Goal: Task Accomplishment & Management: Use online tool/utility

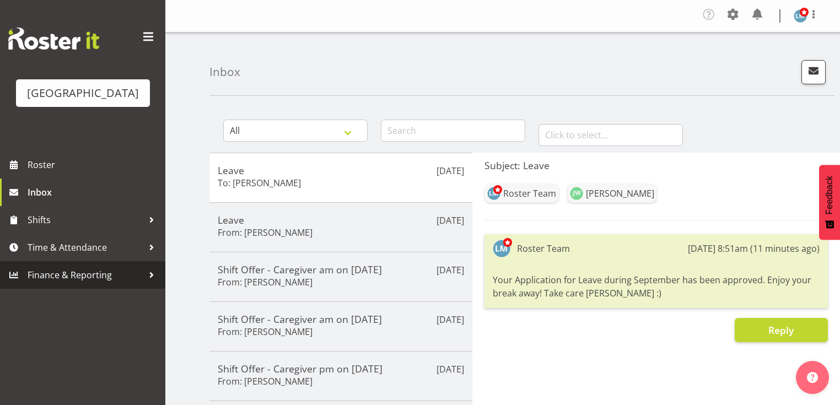
click at [150, 283] on div at bounding box center [151, 275] width 17 height 17
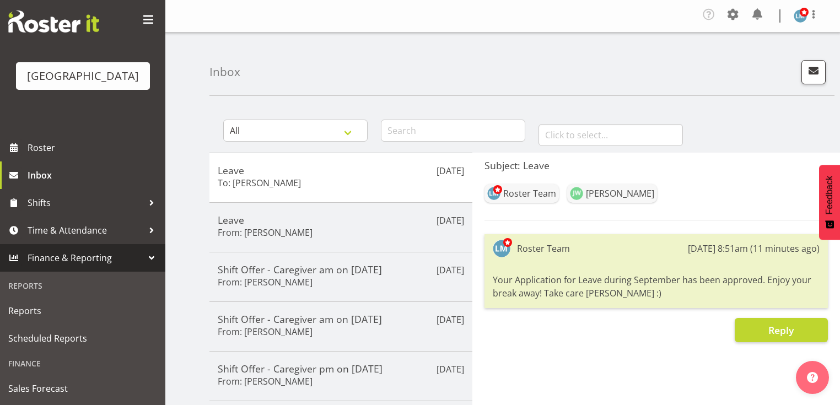
scroll to position [33, 0]
click at [42, 285] on div "Reports" at bounding box center [83, 285] width 160 height 23
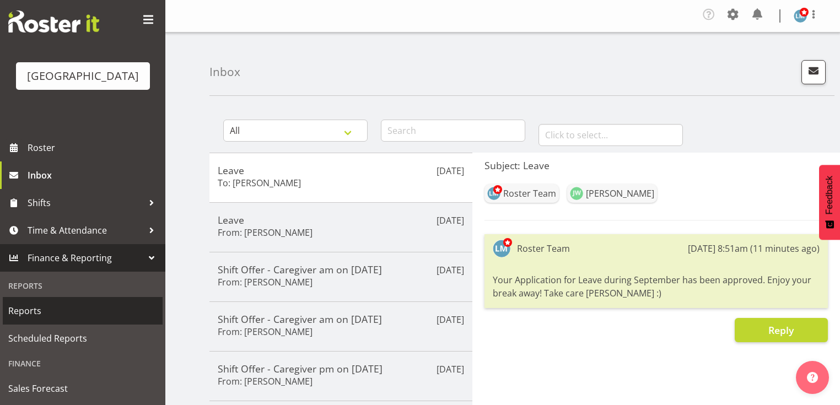
click at [29, 311] on span "Reports" at bounding box center [82, 311] width 149 height 17
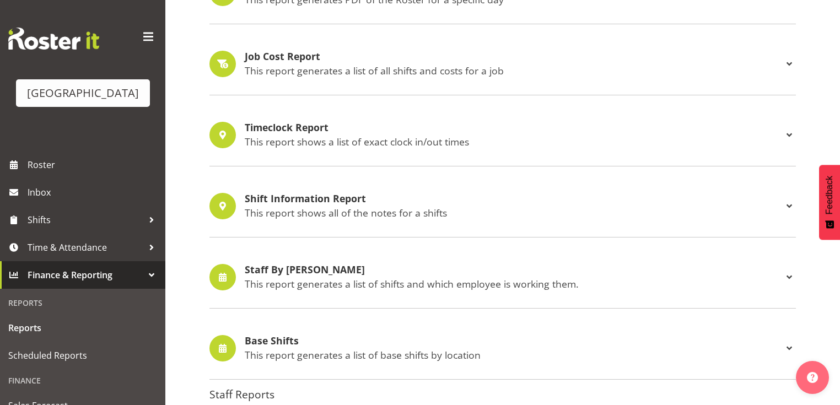
scroll to position [661, 0]
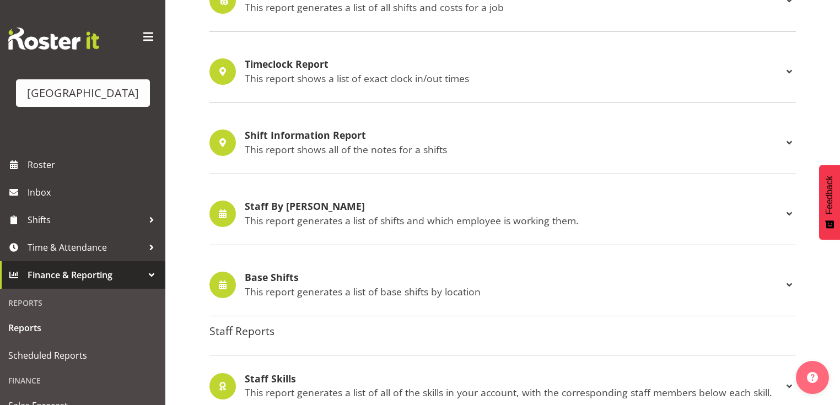
click at [789, 212] on span at bounding box center [788, 213] width 13 height 13
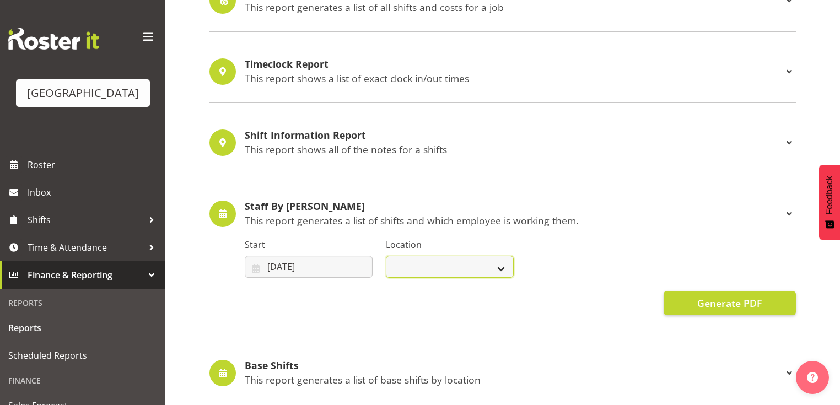
click at [501, 267] on select "Parkwood Kitchen Parkwood Nurses" at bounding box center [450, 267] width 128 height 22
select select "104"
click at [386, 256] on select "Parkwood Kitchen Parkwood Nurses" at bounding box center [450, 267] width 128 height 22
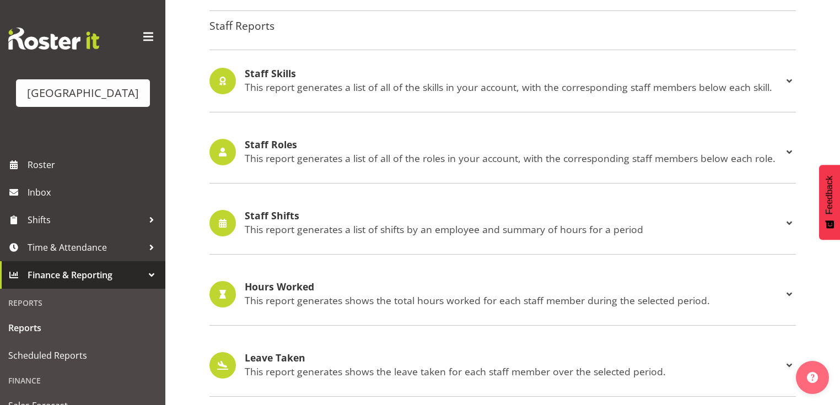
scroll to position [1058, 0]
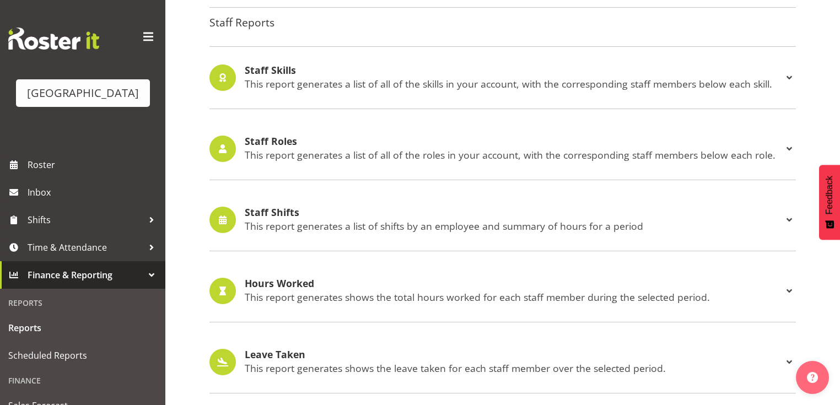
click at [791, 216] on span at bounding box center [788, 219] width 13 height 13
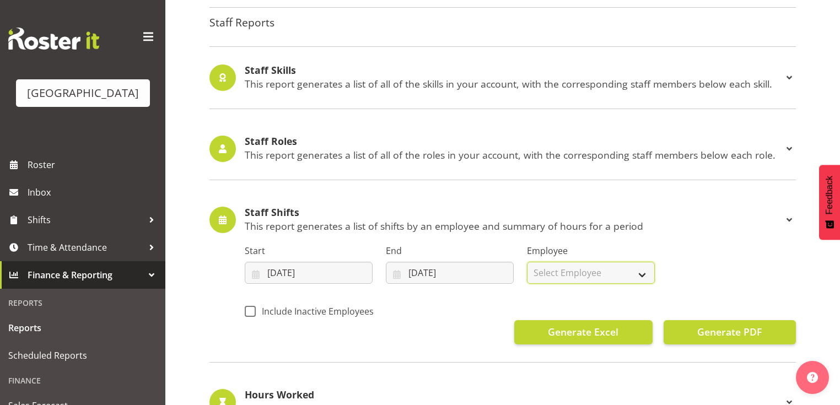
click at [640, 272] on select "Select Employee All Employees Abigail Savage Aileng Yeap Alem Abreha Alex Green…" at bounding box center [591, 273] width 128 height 22
select select "11412"
click at [527, 262] on select "Select Employee All Employees Abigail Savage Aileng Yeap Alem Abreha Alex Green…" at bounding box center [591, 273] width 128 height 22
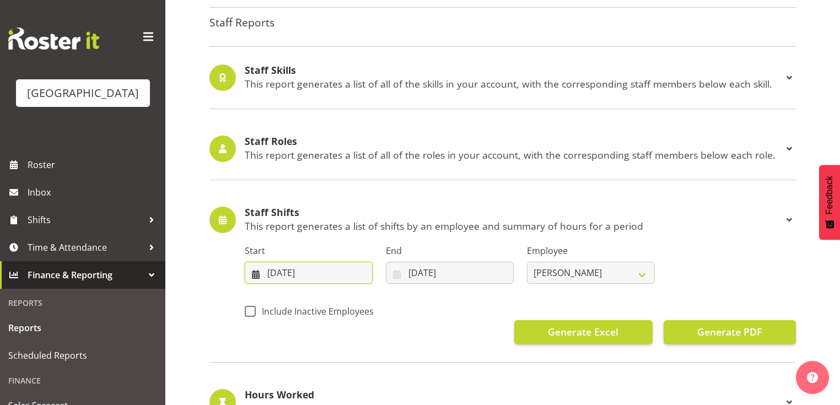
click at [255, 274] on input "03/09/2025" at bounding box center [309, 273] width 128 height 22
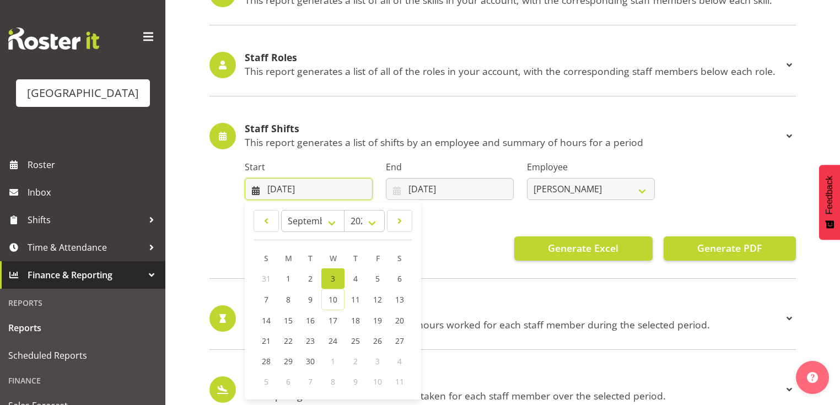
scroll to position [1146, 0]
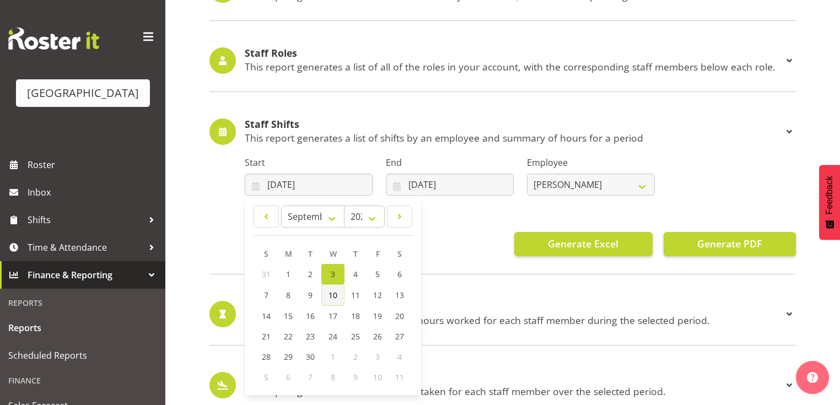
click at [332, 291] on span "10" at bounding box center [332, 295] width 9 height 10
type input "10/09/2025"
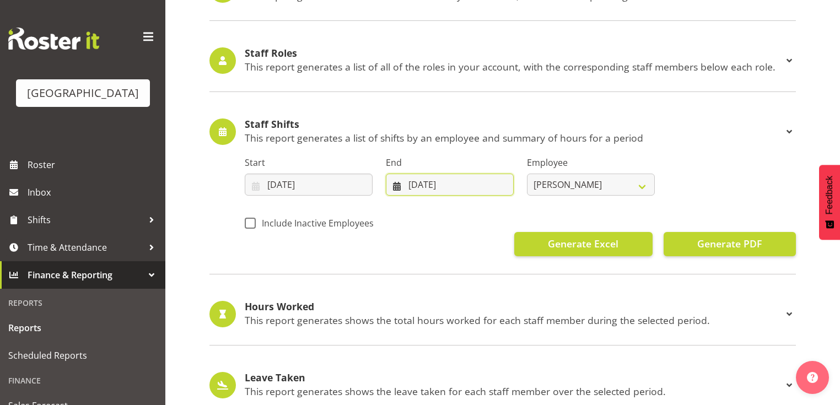
click at [396, 182] on input "10/09/2025" at bounding box center [450, 185] width 128 height 22
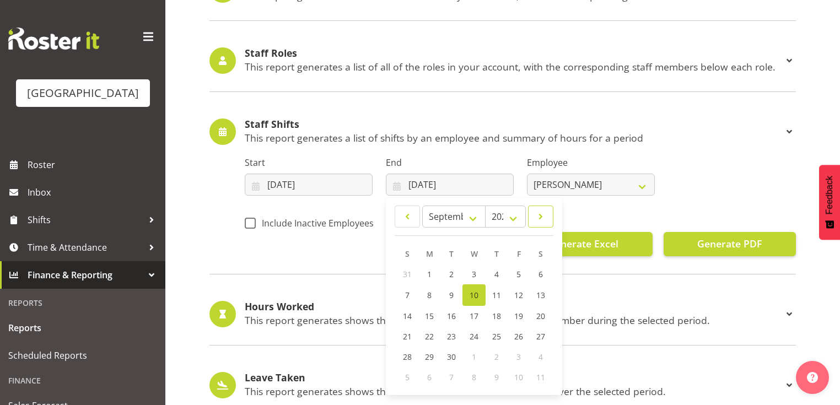
click at [538, 212] on span at bounding box center [540, 216] width 11 height 13
select select "9"
click at [410, 311] on span "12" at bounding box center [407, 315] width 9 height 10
type input "12/10/2025"
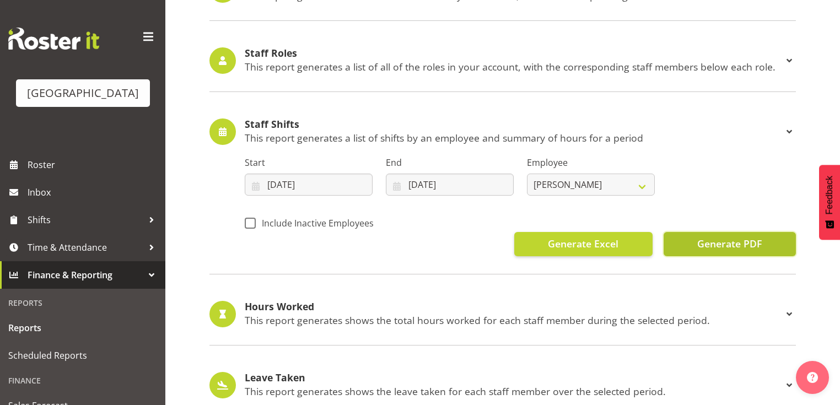
click at [707, 241] on span "Generate PDF" at bounding box center [729, 243] width 64 height 14
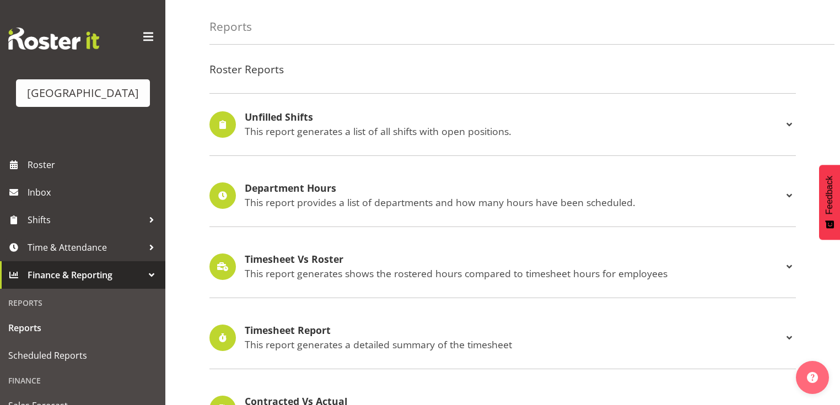
scroll to position [0, 0]
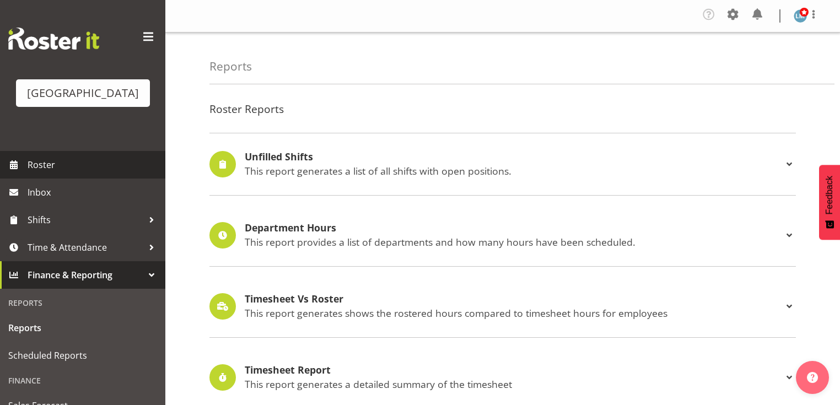
click at [53, 173] on span "Roster" at bounding box center [94, 164] width 132 height 17
